Goal: Book appointment/travel/reservation

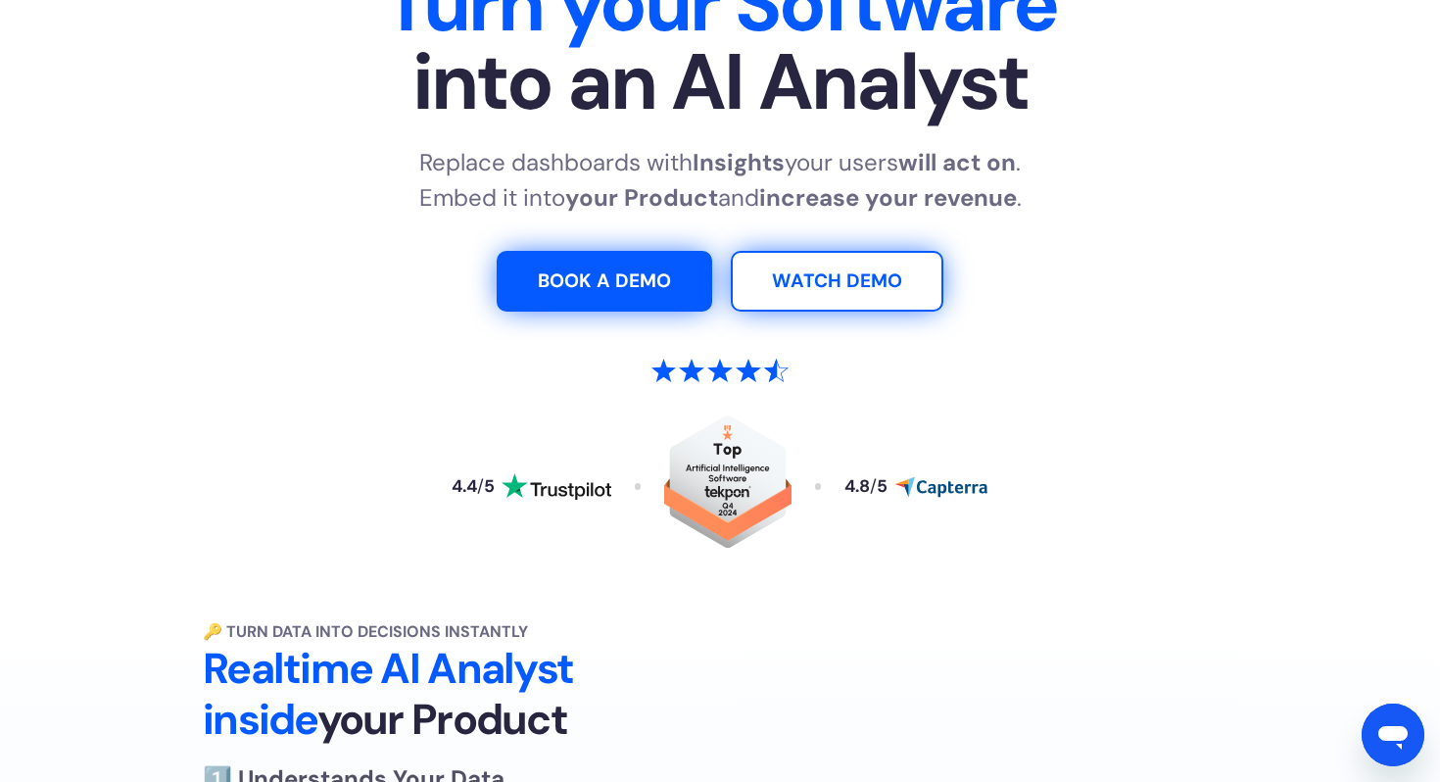
click at [623, 293] on link "BOOK A DEMO" at bounding box center [605, 281] width 216 height 61
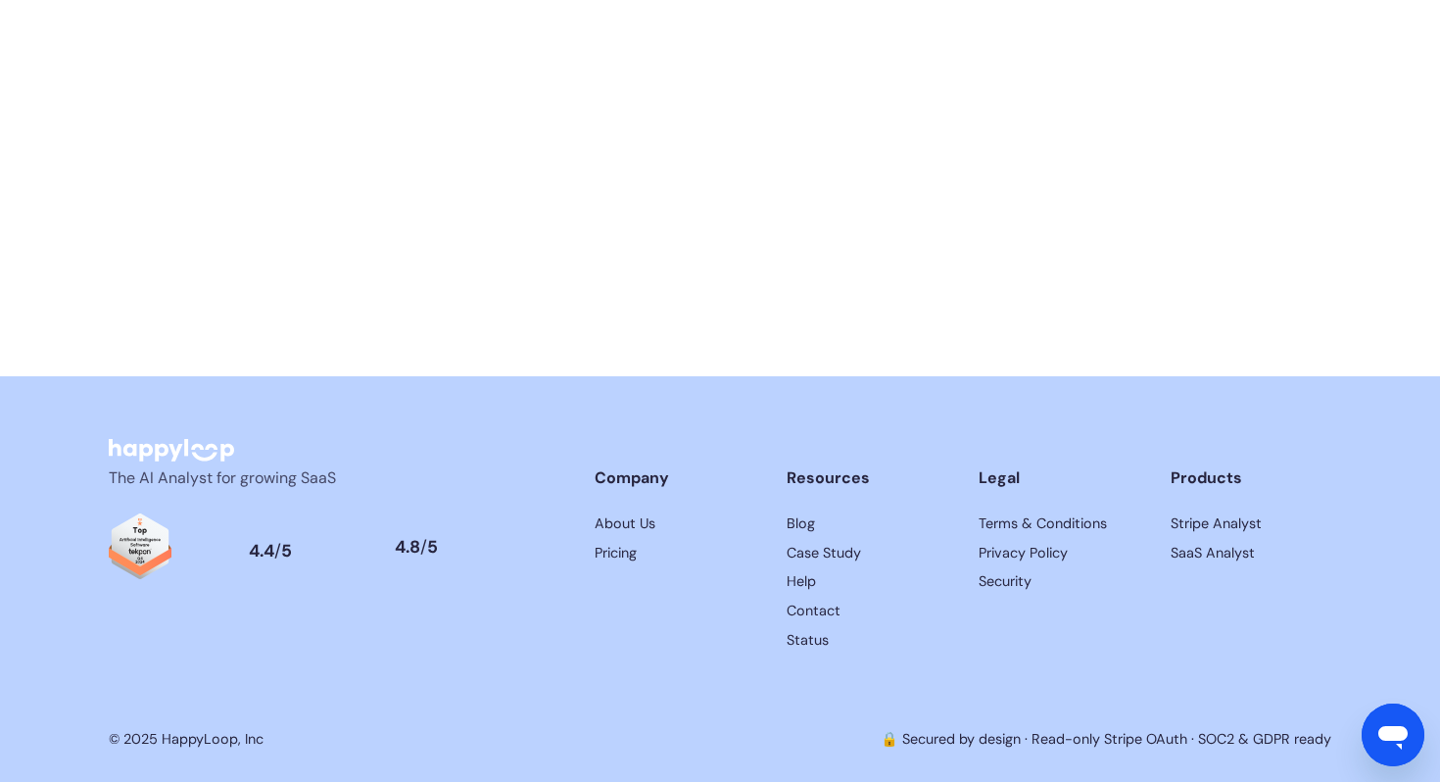
scroll to position [9920, 0]
